Goal: Task Accomplishment & Management: Use online tool/utility

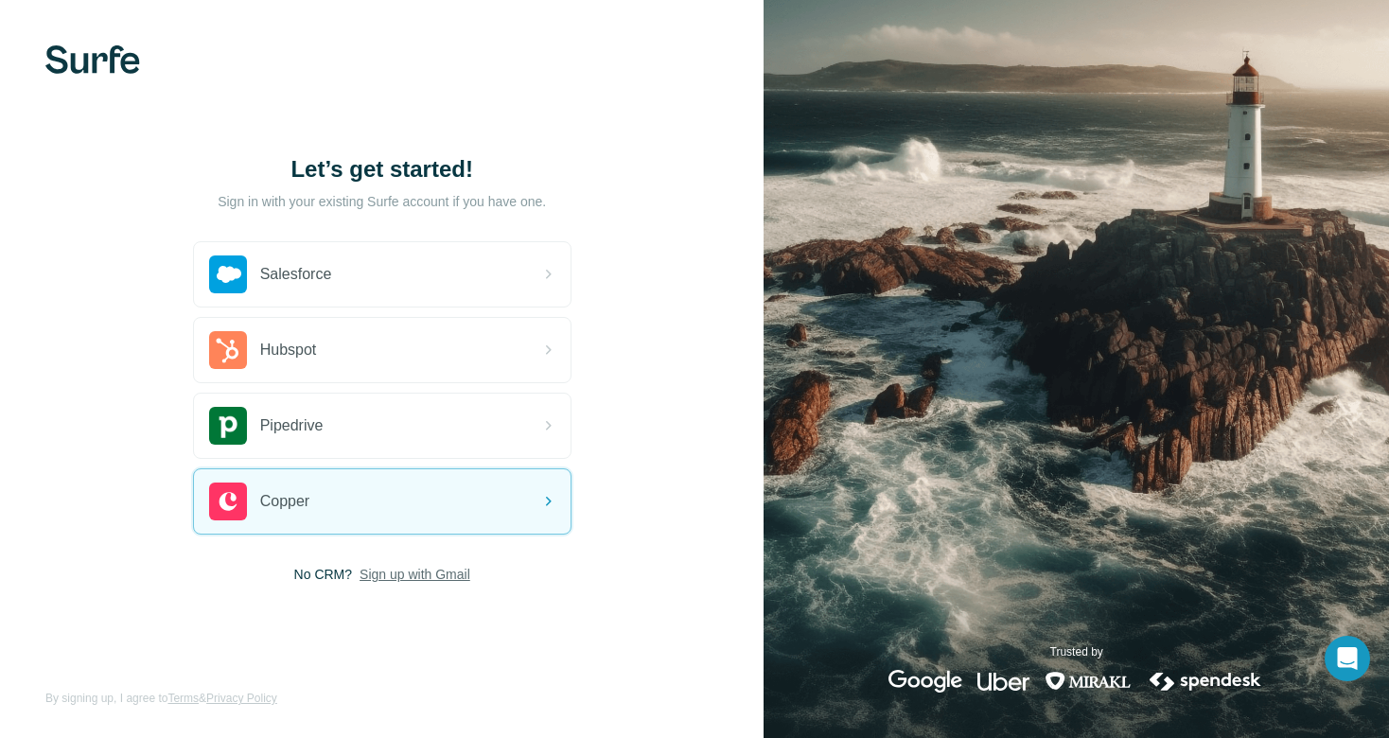
click at [417, 576] on span "Sign up with Gmail" at bounding box center [415, 574] width 111 height 19
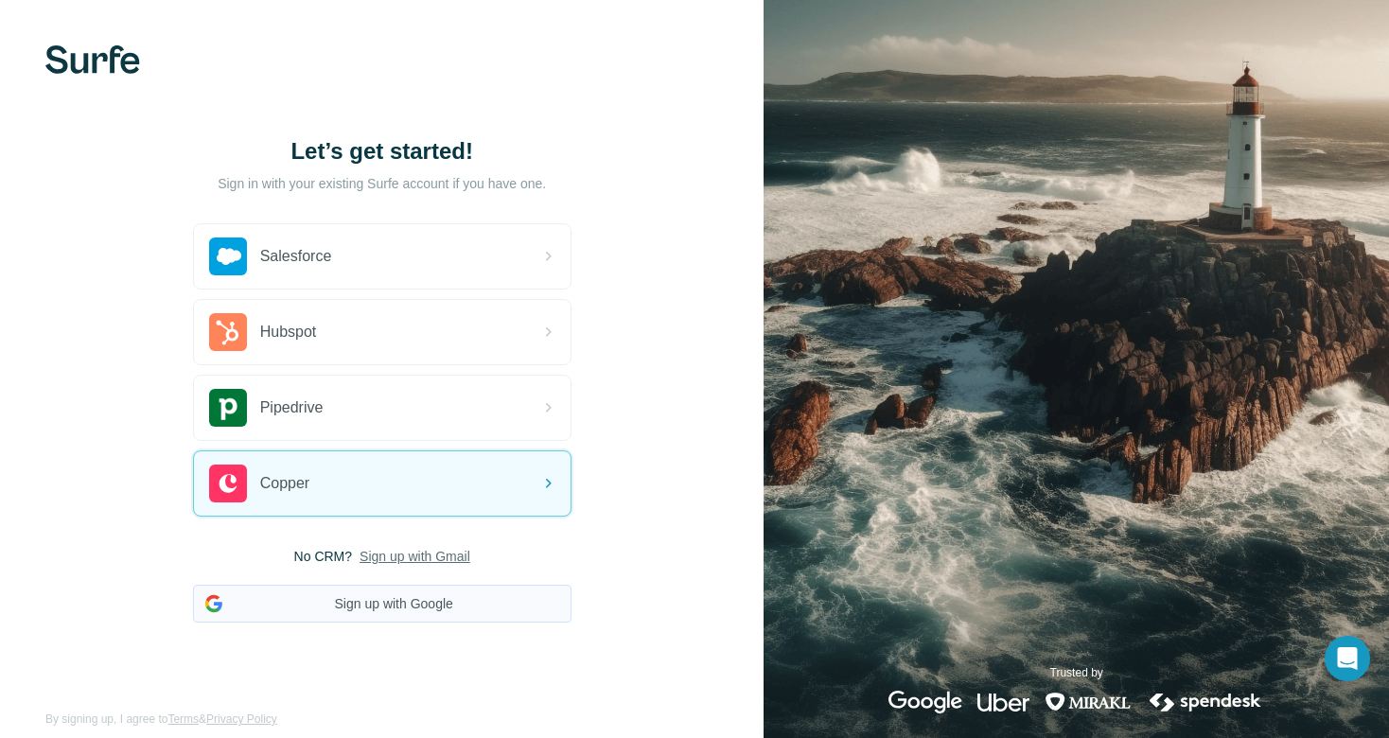
click at [393, 606] on button "Sign up with Google" at bounding box center [382, 604] width 378 height 38
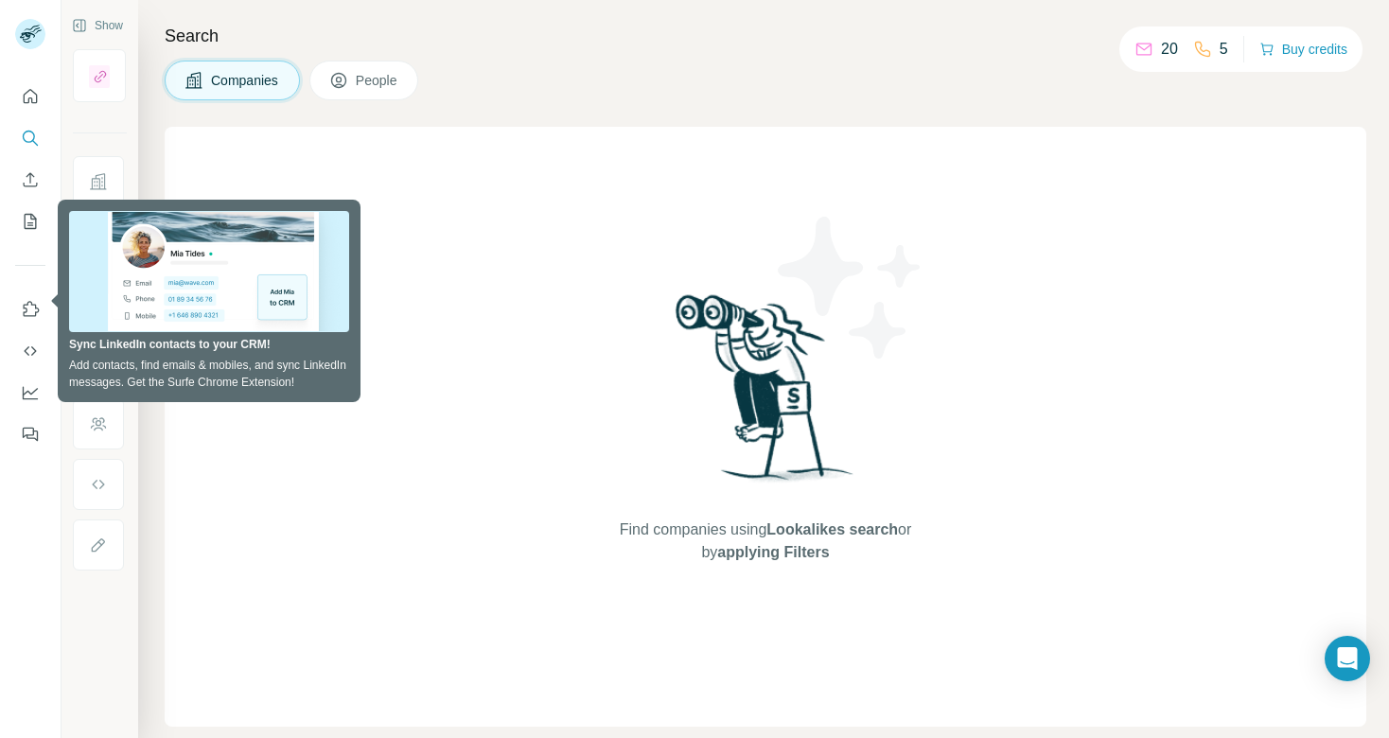
click at [333, 82] on icon at bounding box center [338, 80] width 19 height 19
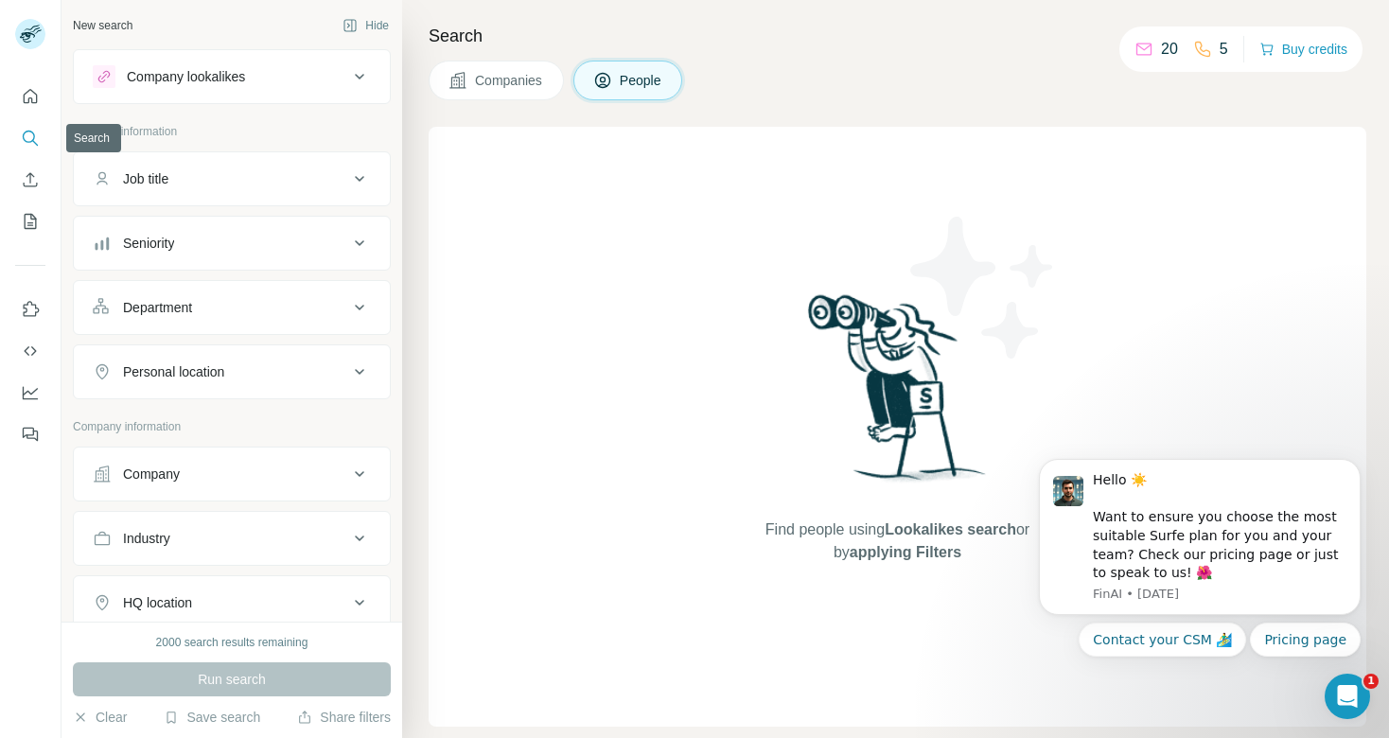
click at [33, 140] on icon "Search" at bounding box center [30, 138] width 19 height 19
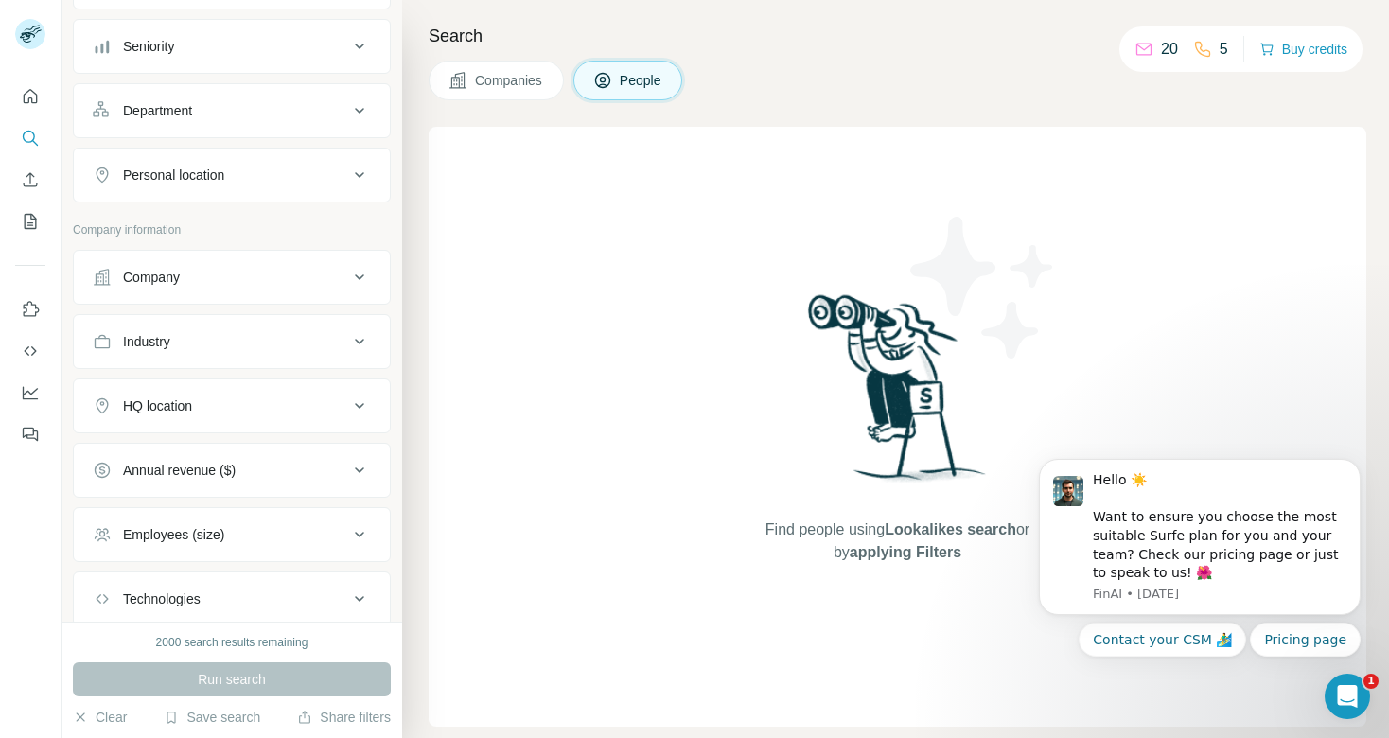
scroll to position [319, 0]
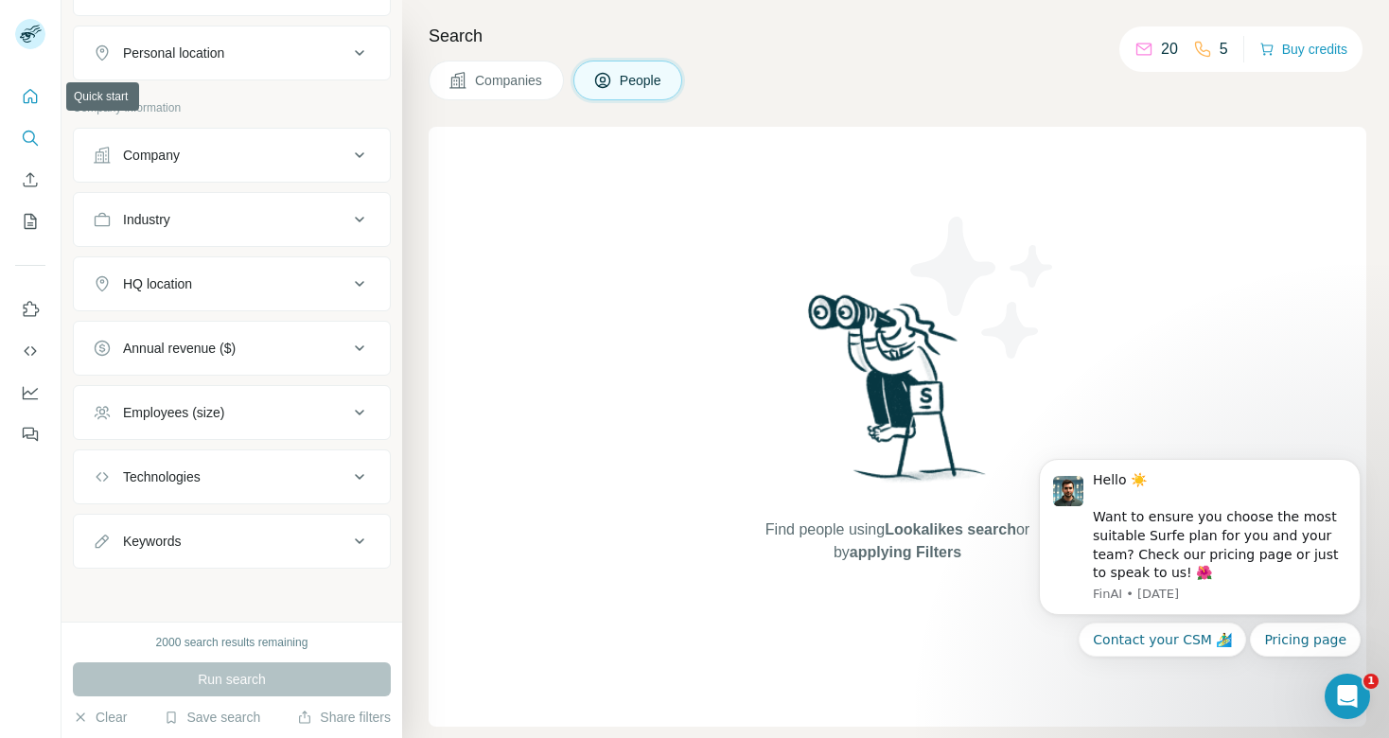
click at [26, 100] on icon "Quick start" at bounding box center [30, 96] width 19 height 19
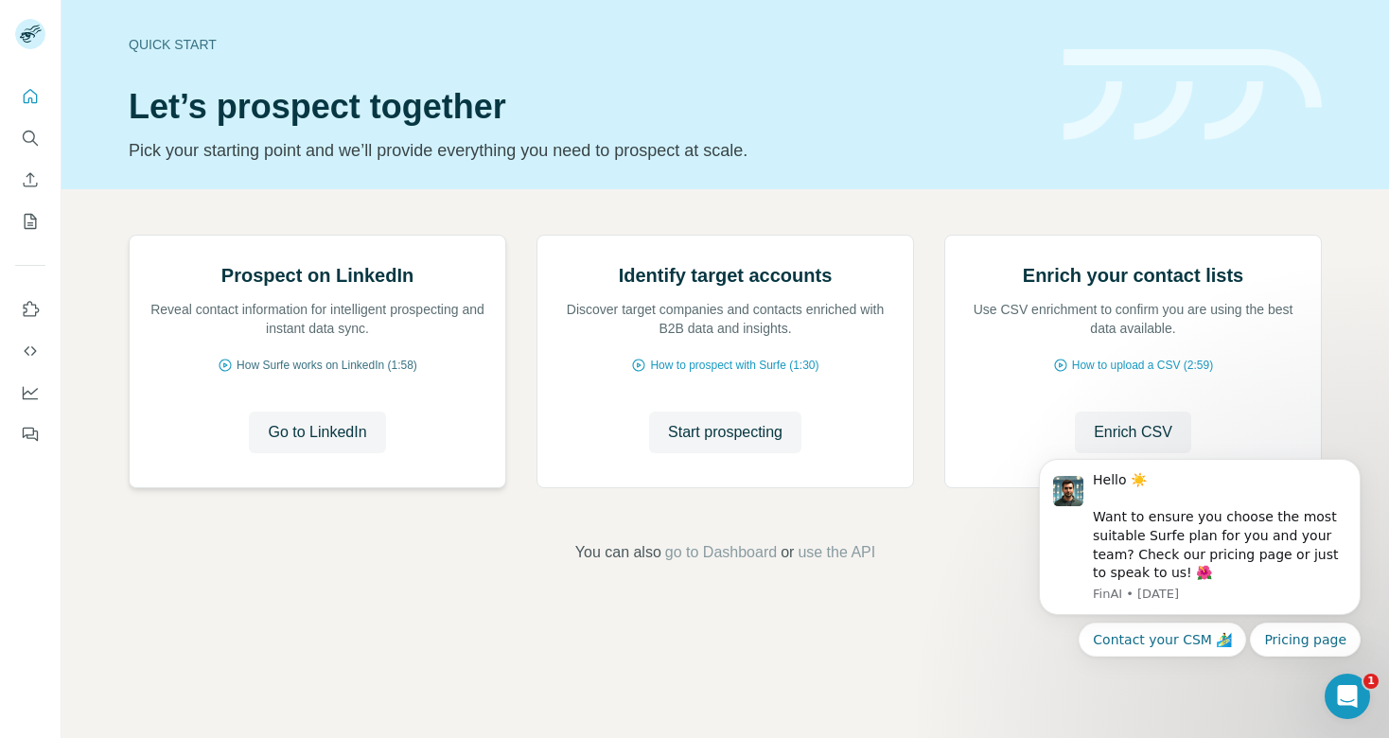
scroll to position [19, 0]
click at [317, 444] on span "Go to LinkedIn" at bounding box center [317, 432] width 98 height 23
